Goal: Information Seeking & Learning: Learn about a topic

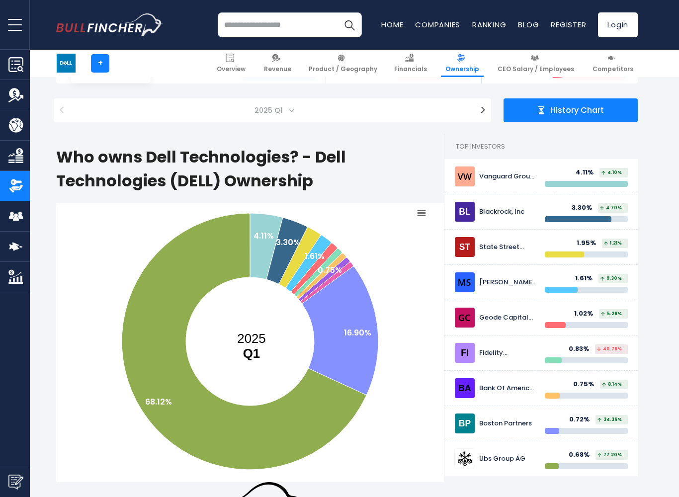
scroll to position [84, 0]
click at [474, 180] on img at bounding box center [465, 177] width 20 height 20
click at [468, 185] on img at bounding box center [465, 177] width 20 height 20
click at [237, 29] on input "search" at bounding box center [290, 24] width 144 height 25
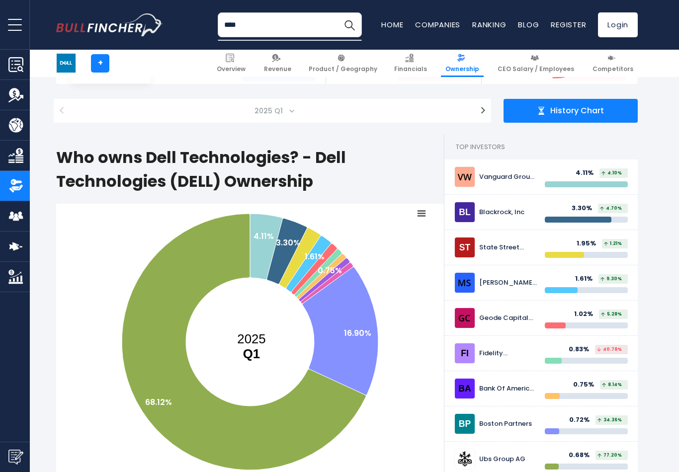
type input "****"
click at [349, 24] on button "Search" at bounding box center [349, 24] width 25 height 25
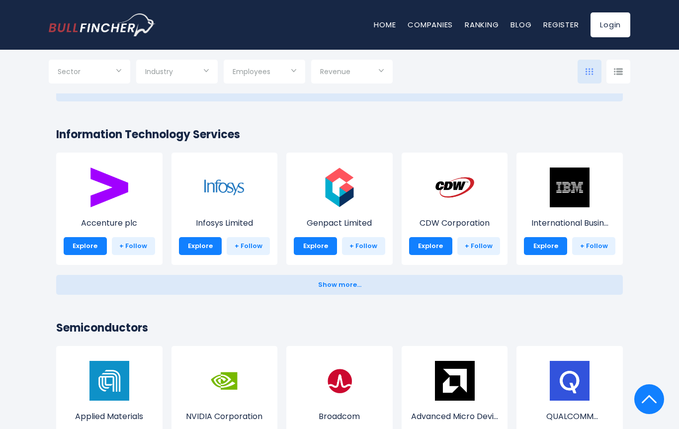
scroll to position [1020, 0]
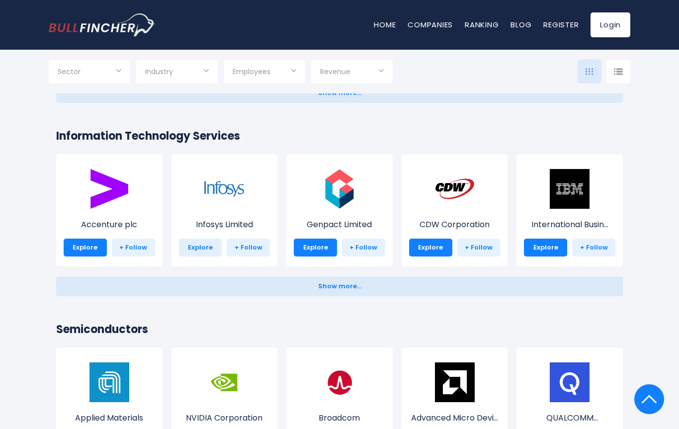
click at [201, 249] on link "Explore" at bounding box center [200, 248] width 43 height 18
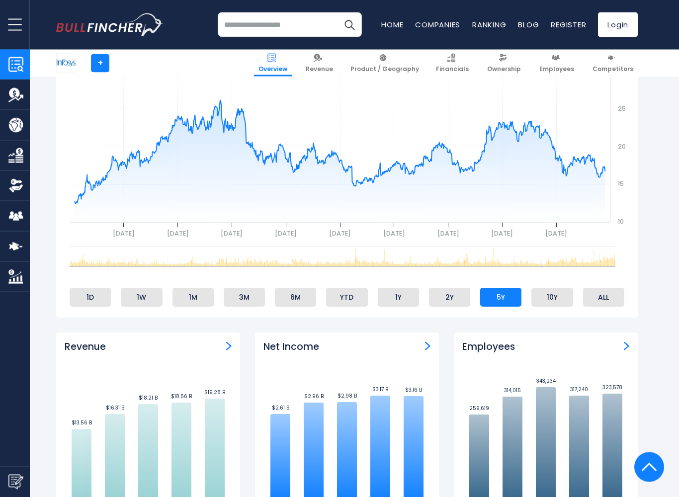
scroll to position [388, 0]
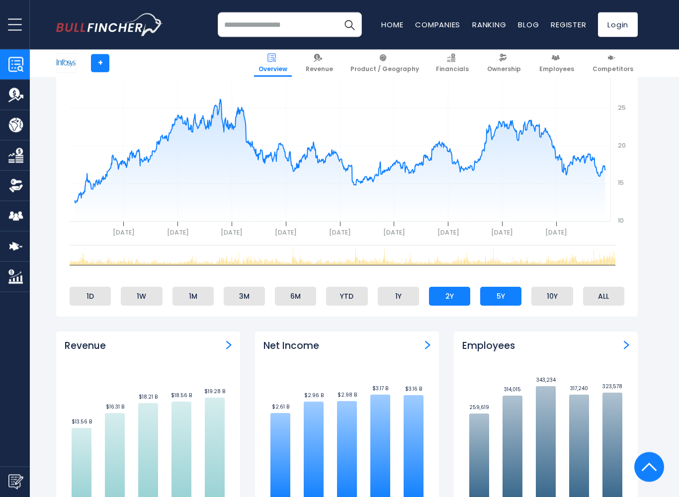
click at [445, 295] on li "2Y" at bounding box center [449, 296] width 41 height 19
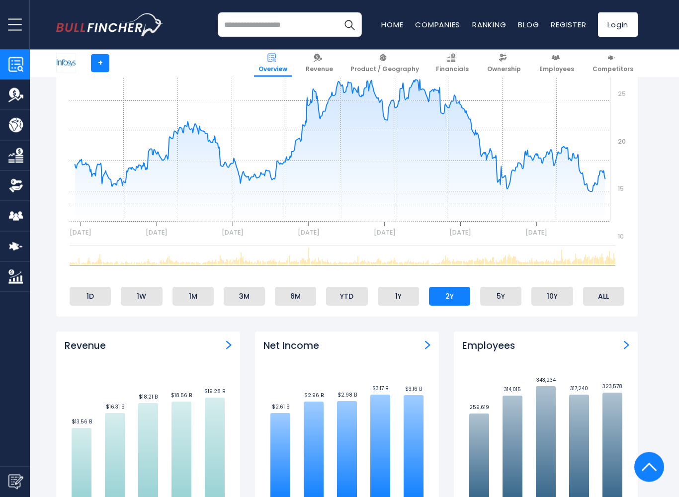
scroll to position [389, 0]
click at [399, 299] on li "1Y" at bounding box center [398, 296] width 41 height 19
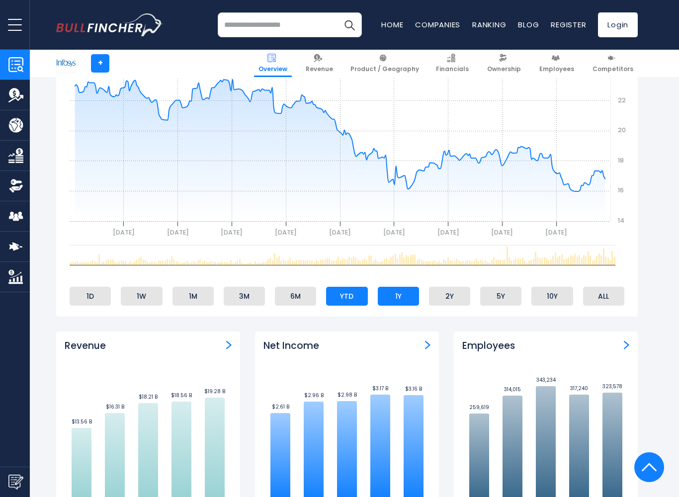
click at [342, 302] on li "YTD" at bounding box center [346, 296] width 41 height 19
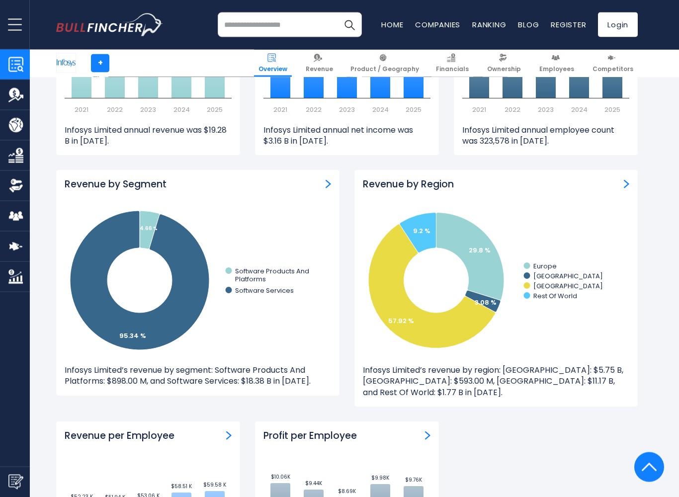
scroll to position [790, 0]
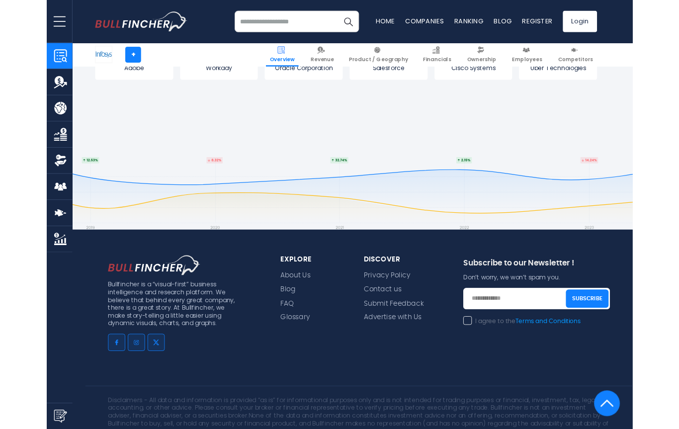
scroll to position [3753, 0]
